Goal: Information Seeking & Learning: Learn about a topic

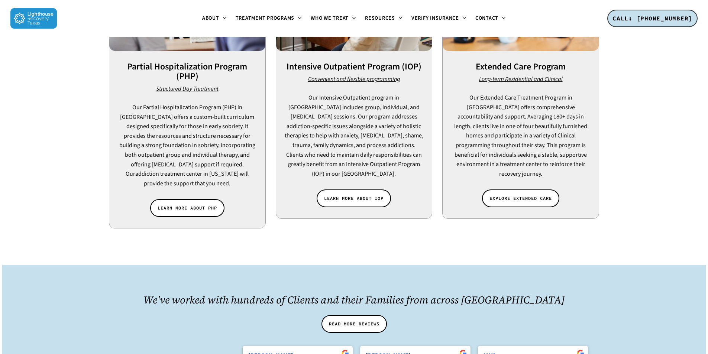
scroll to position [669, 0]
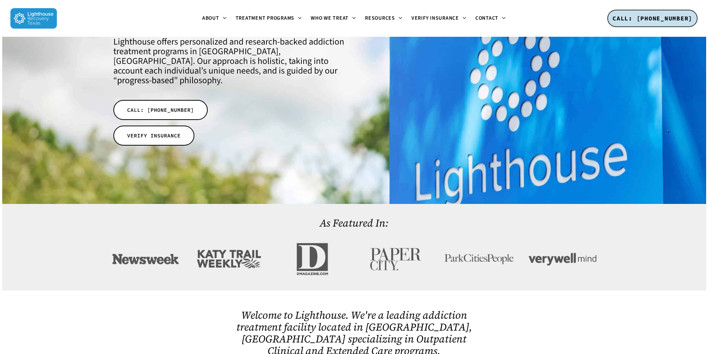
scroll to position [0, 0]
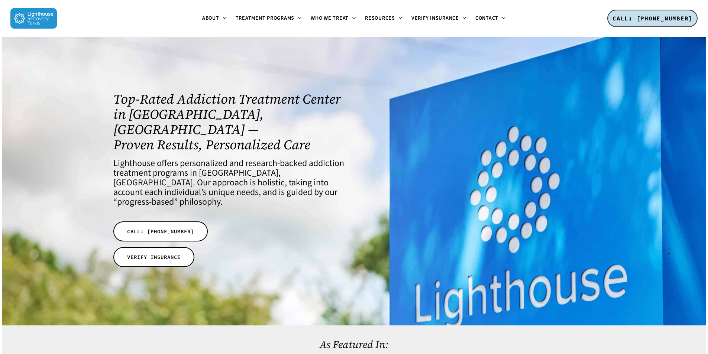
click at [43, 19] on img at bounding box center [33, 18] width 46 height 20
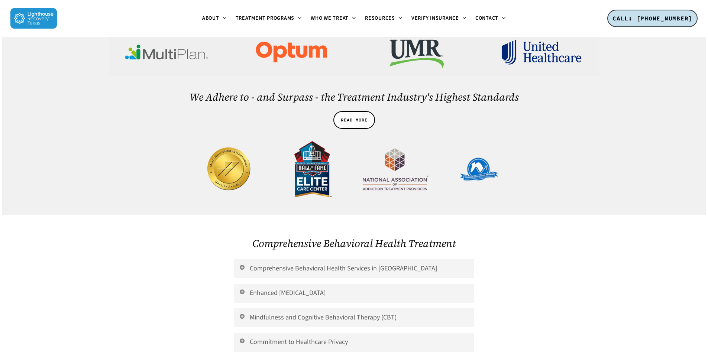
scroll to position [1524, 0]
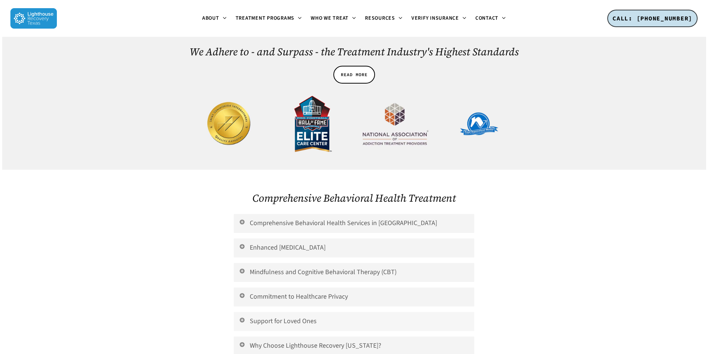
click at [289, 312] on link "Support for Loved Ones" at bounding box center [354, 321] width 240 height 19
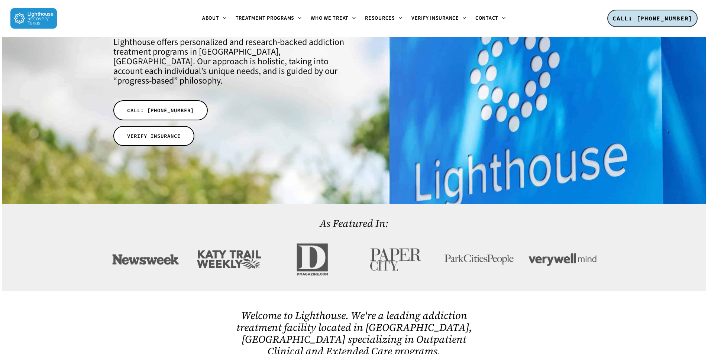
scroll to position [149, 0]
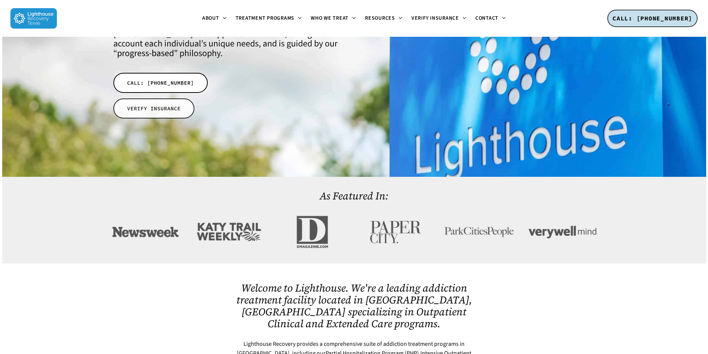
click at [162, 98] on link "VERIFY INSURANCE" at bounding box center [153, 108] width 81 height 20
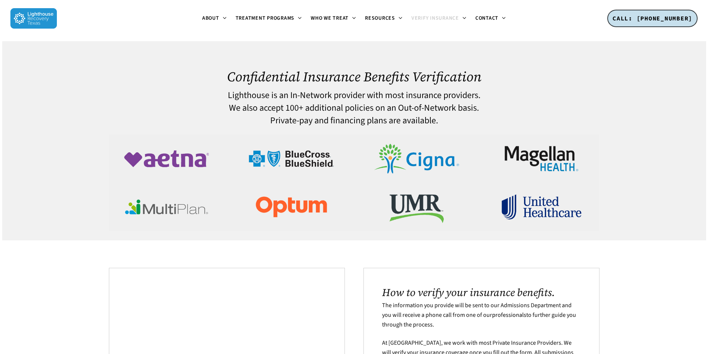
click at [318, 159] on img at bounding box center [291, 159] width 97 height 48
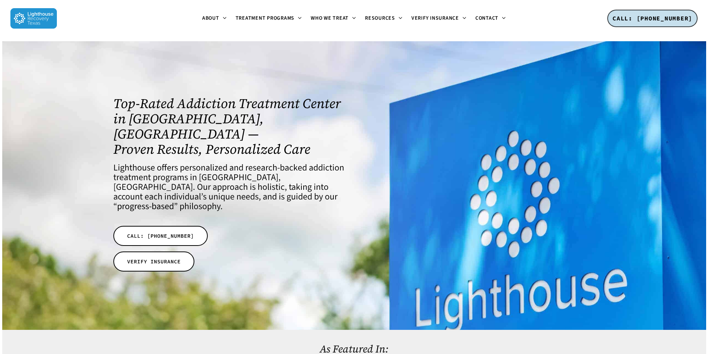
click at [46, 20] on img at bounding box center [33, 18] width 46 height 20
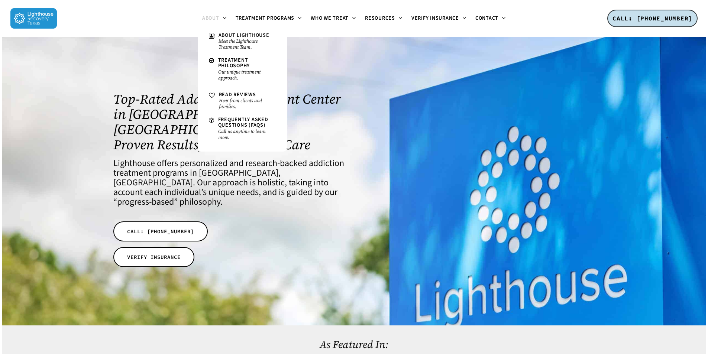
click at [209, 16] on span "About" at bounding box center [210, 17] width 17 height 7
click at [222, 34] on span "About Lighthouse" at bounding box center [244, 35] width 51 height 7
